Goal: Task Accomplishment & Management: Manage account settings

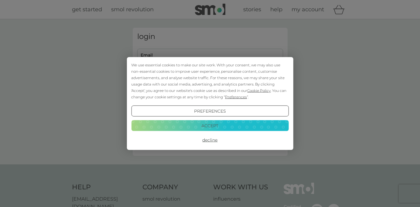
click at [210, 141] on button "Decline" at bounding box center [209, 139] width 157 height 11
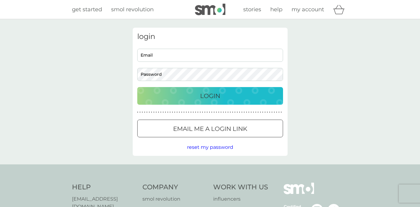
click at [173, 54] on input "Email" at bounding box center [210, 55] width 146 height 13
type input "[EMAIL_ADDRESS][MEDICAL_DATA][DOMAIN_NAME]"
click at [137, 87] on button "Login" at bounding box center [210, 96] width 146 height 18
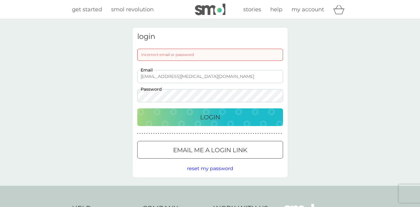
click at [137, 108] on button "Login" at bounding box center [210, 117] width 146 height 18
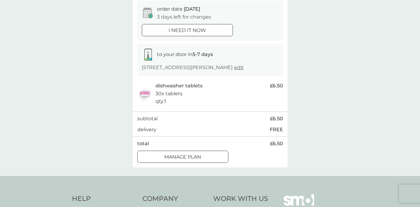
scroll to position [62, 0]
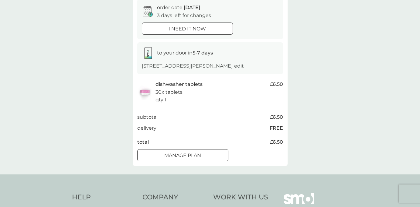
click at [186, 155] on div at bounding box center [183, 155] width 22 height 6
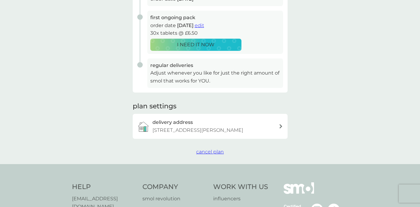
scroll to position [118, 0]
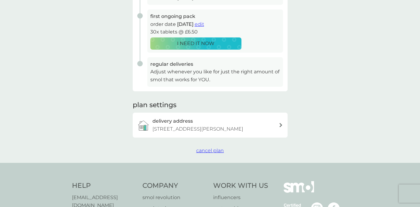
click at [210, 148] on span "cancel plan" at bounding box center [210, 150] width 28 height 6
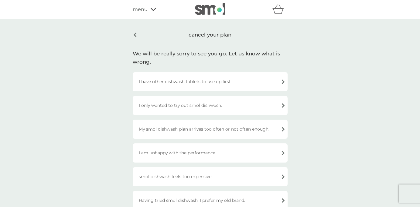
click at [194, 80] on div "I have other dishwash tablets to use up first" at bounding box center [210, 81] width 155 height 19
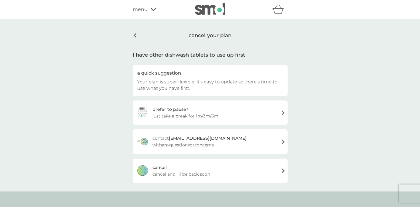
click at [185, 173] on span "cancel and I'll be back soon" at bounding box center [181, 173] width 58 height 7
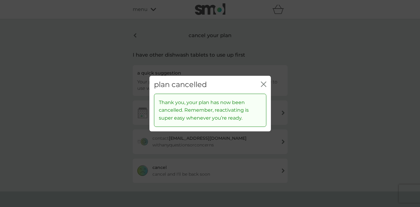
click at [264, 84] on icon "close" at bounding box center [263, 83] width 5 height 5
